Goal: Information Seeking & Learning: Learn about a topic

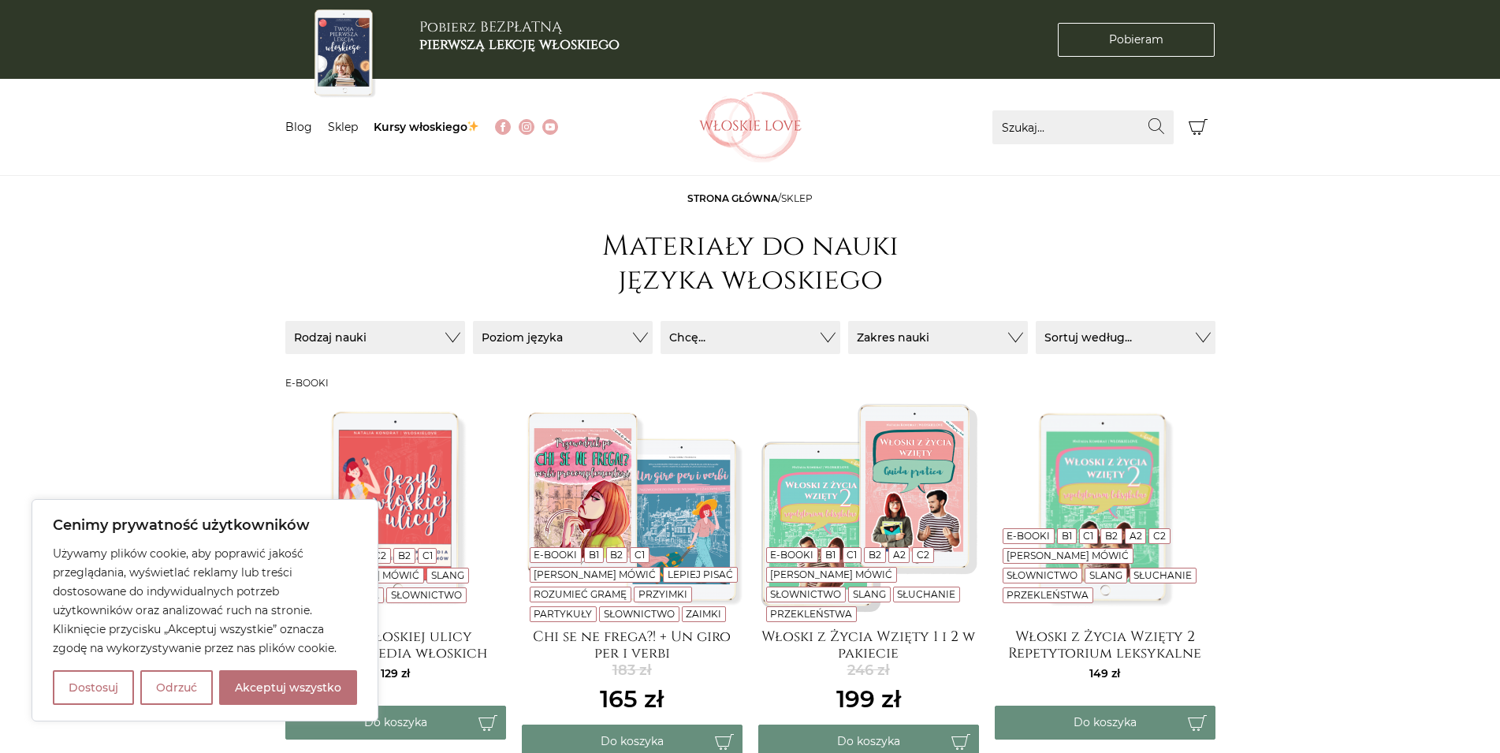
click at [324, 664] on div "Używamy plików cookie, aby poprawić jakość przeglądania, wyświetlać reklamy lub…" at bounding box center [205, 624] width 304 height 161
click at [329, 672] on button "Akceptuj wszystko" at bounding box center [288, 687] width 138 height 35
checkbox input "true"
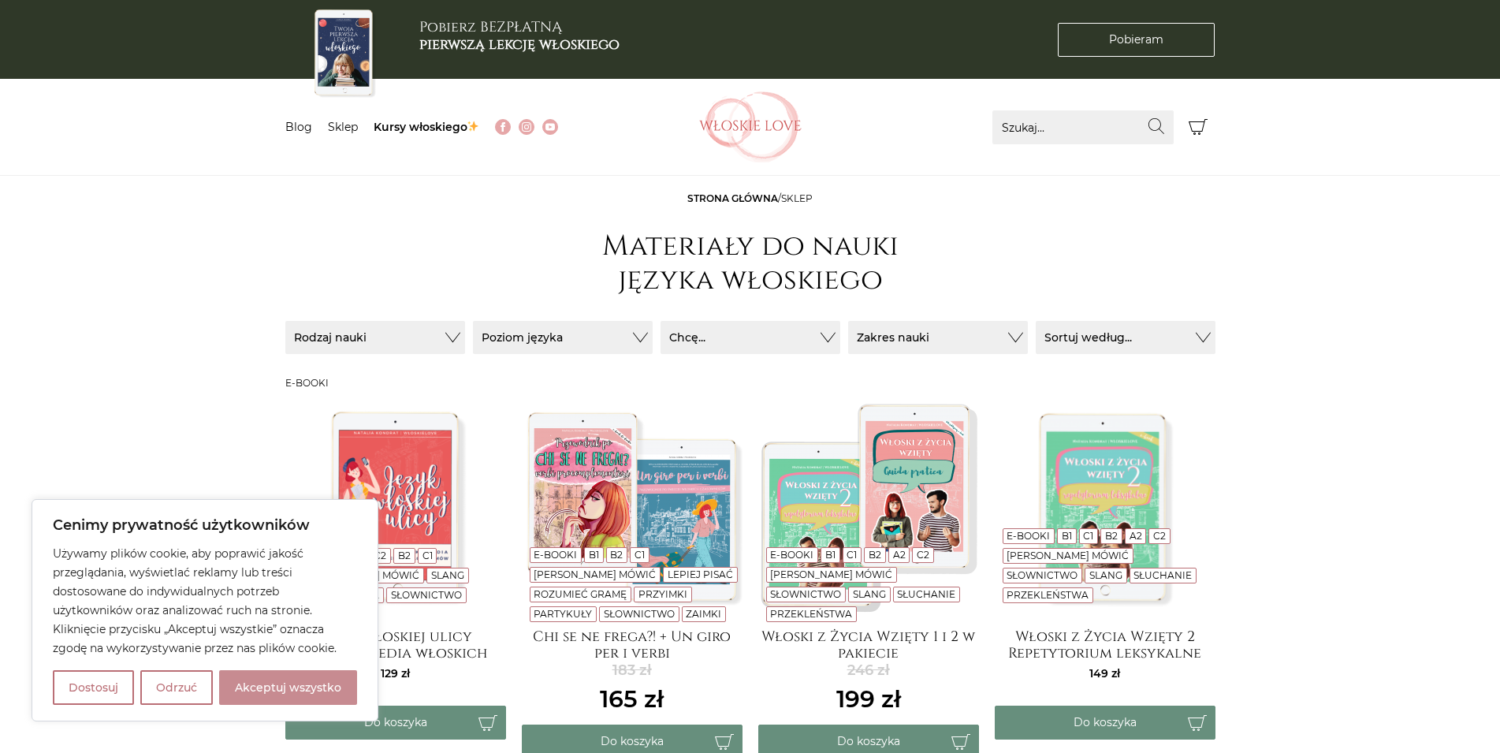
checkbox input "true"
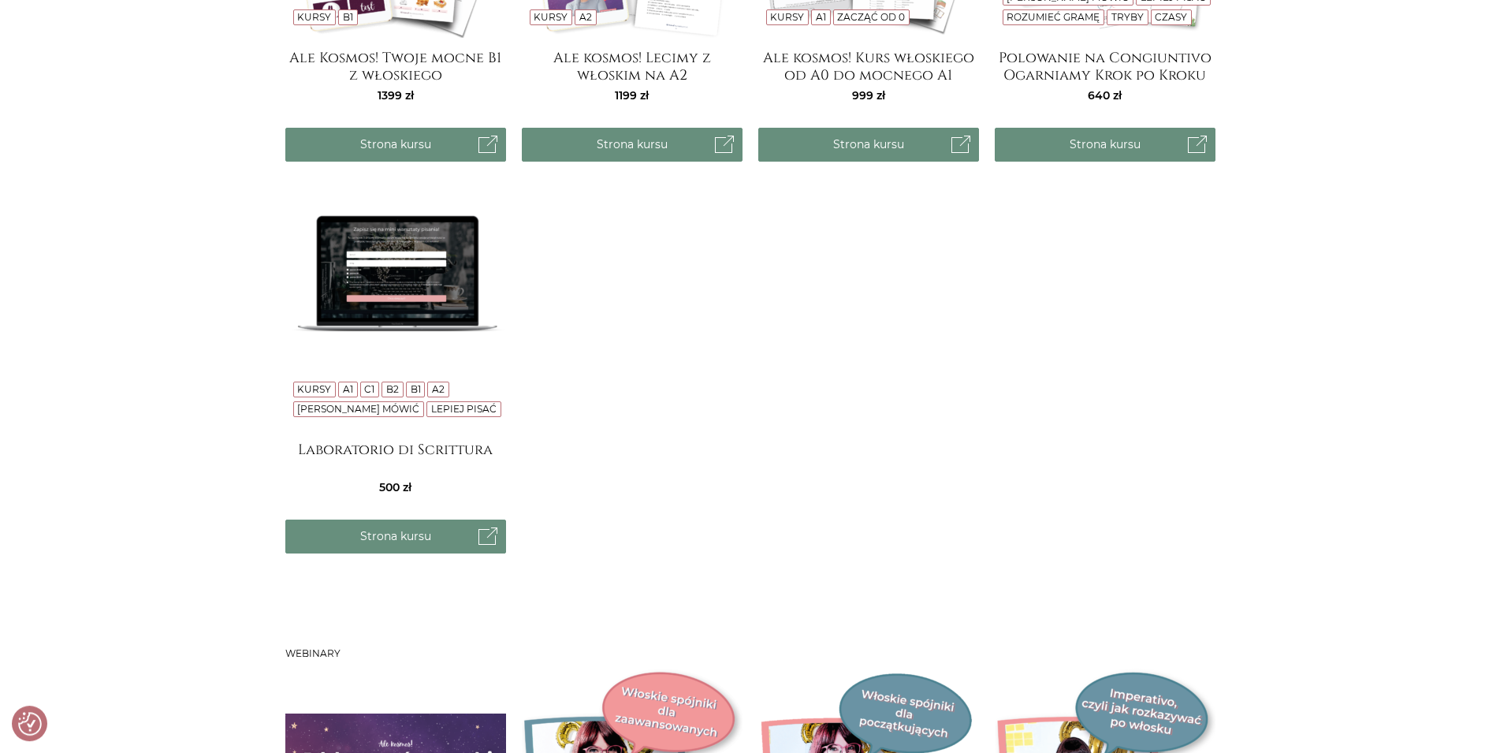
scroll to position [1528, 0]
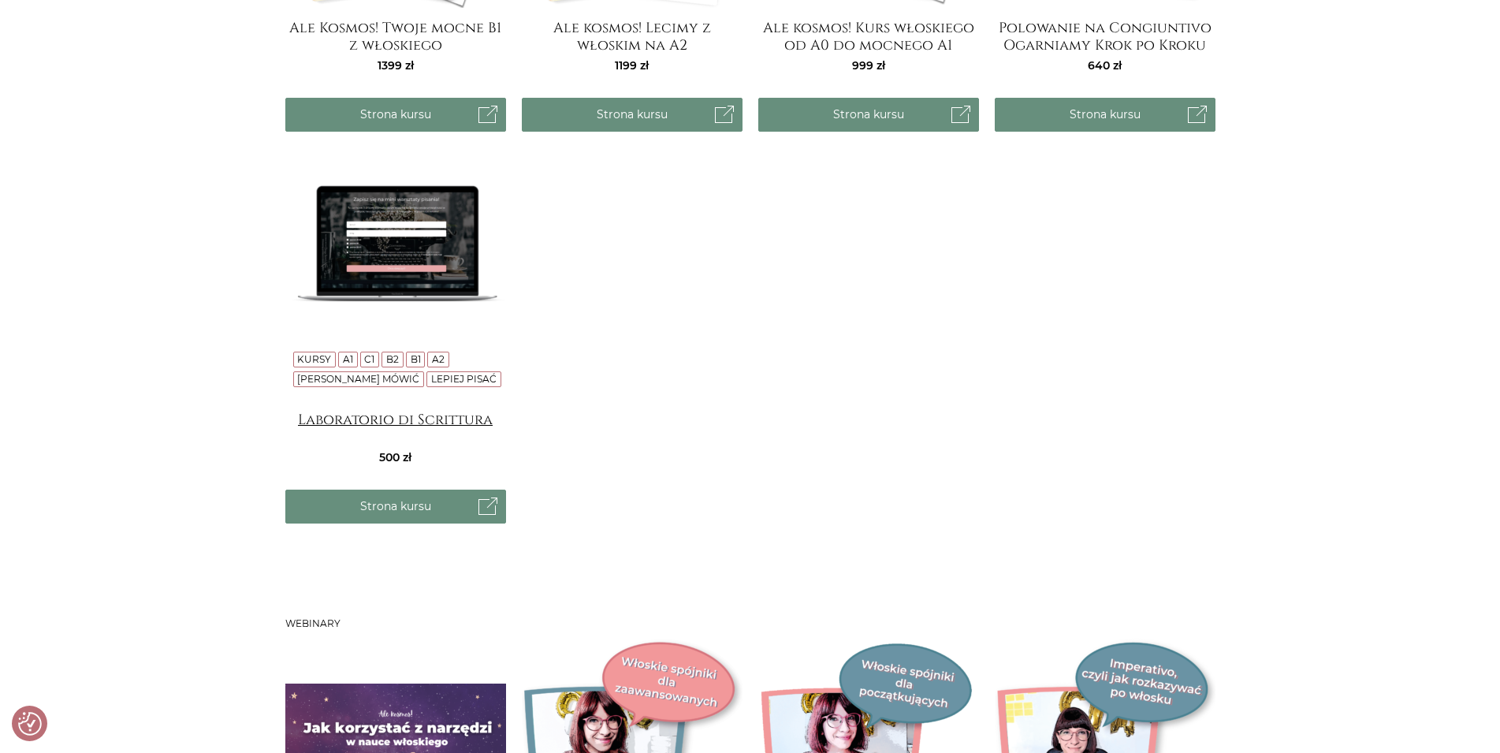
click at [441, 415] on h4 "Laboratorio di Scrittura" at bounding box center [395, 427] width 221 height 32
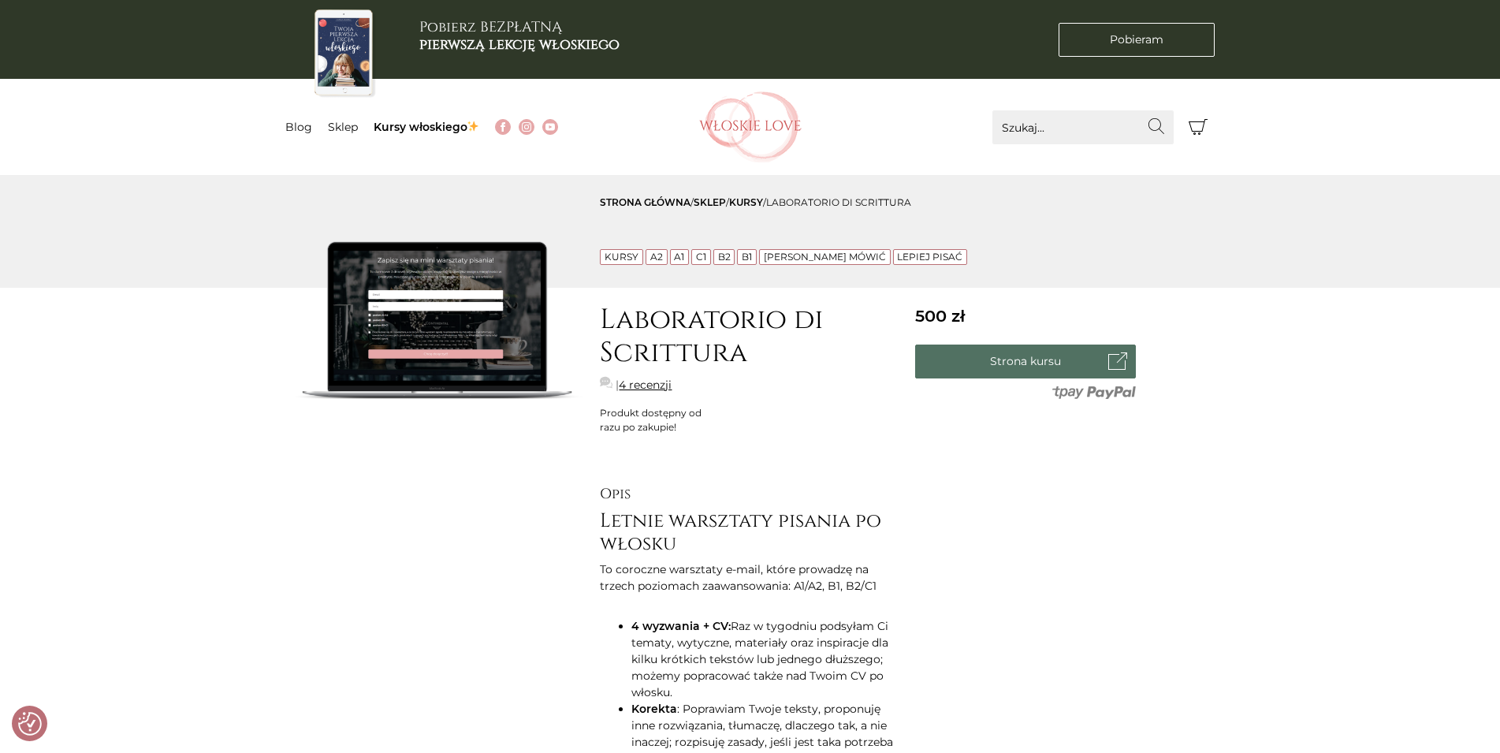
click at [1003, 351] on link "Strona kursu" at bounding box center [1025, 361] width 221 height 34
click at [652, 384] on link "4 recenzji" at bounding box center [645, 385] width 53 height 17
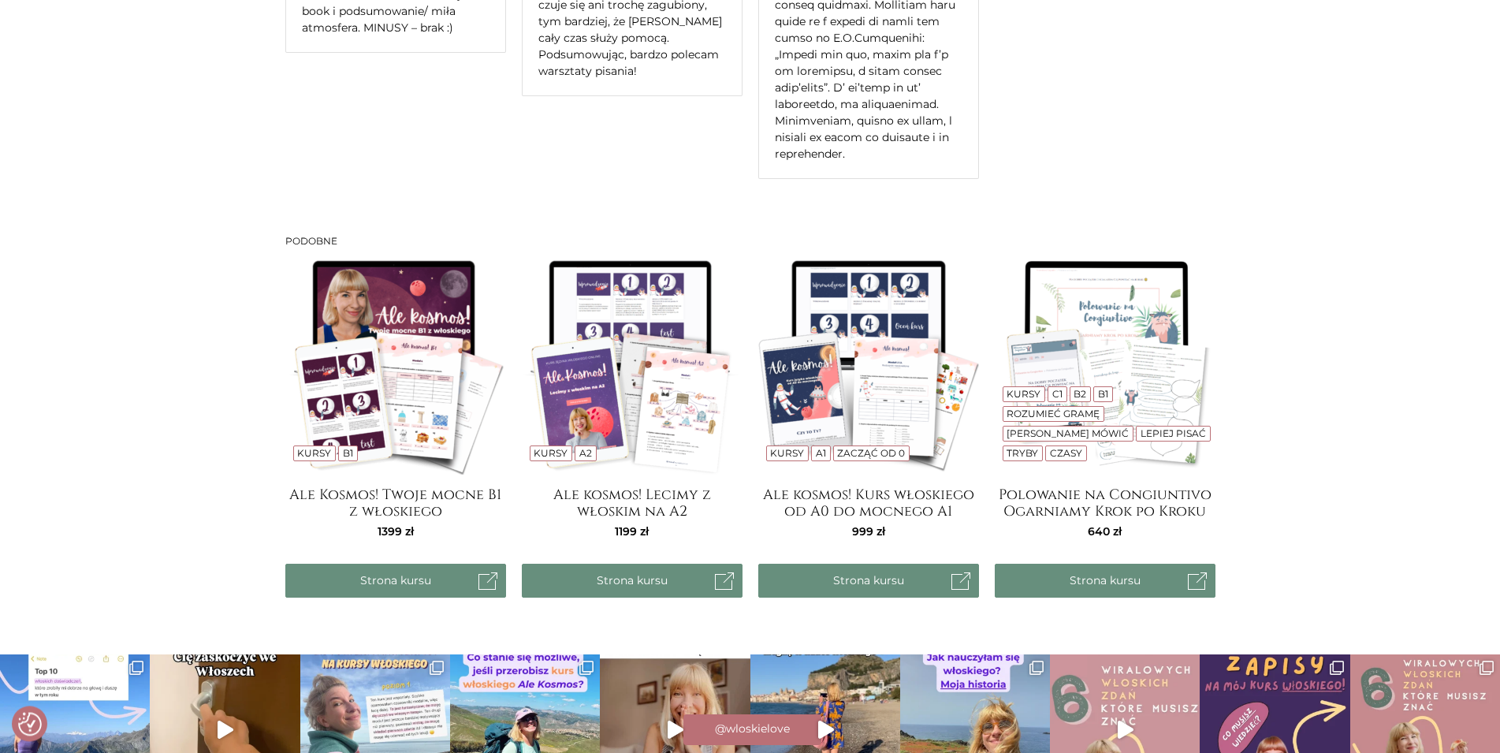
scroll to position [2068, 0]
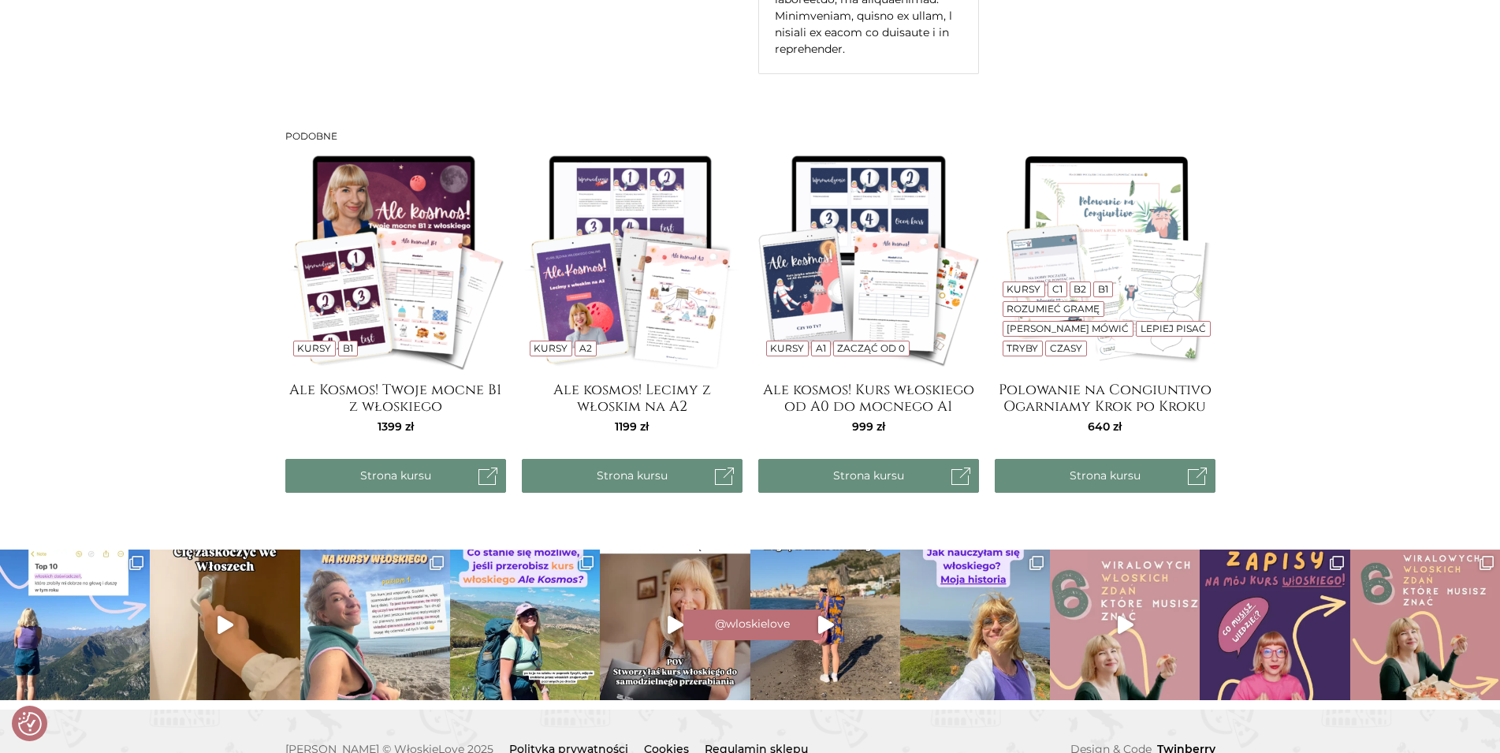
click at [664, 605] on div "@wloskielove" at bounding box center [750, 622] width 1500 height 35
click at [998, 568] on img at bounding box center [975, 624] width 150 height 150
